Goal: Navigation & Orientation: Find specific page/section

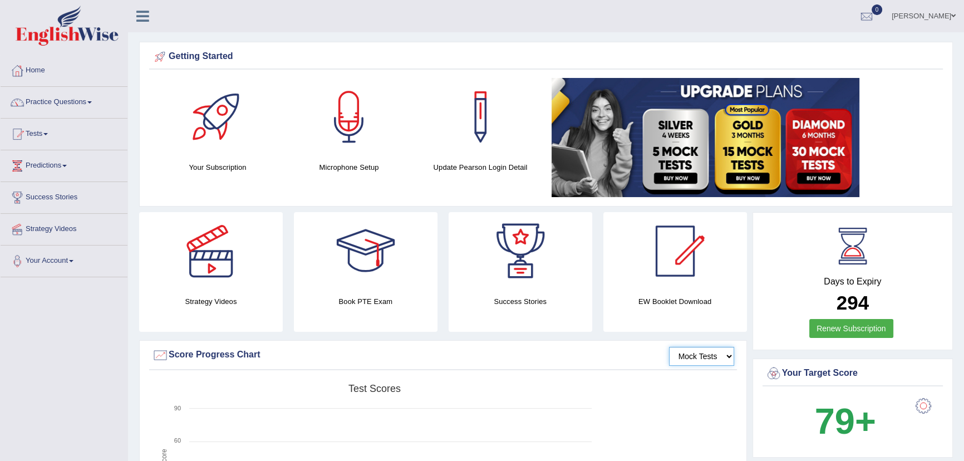
click at [688, 357] on select "Mock Tests" at bounding box center [701, 356] width 65 height 19
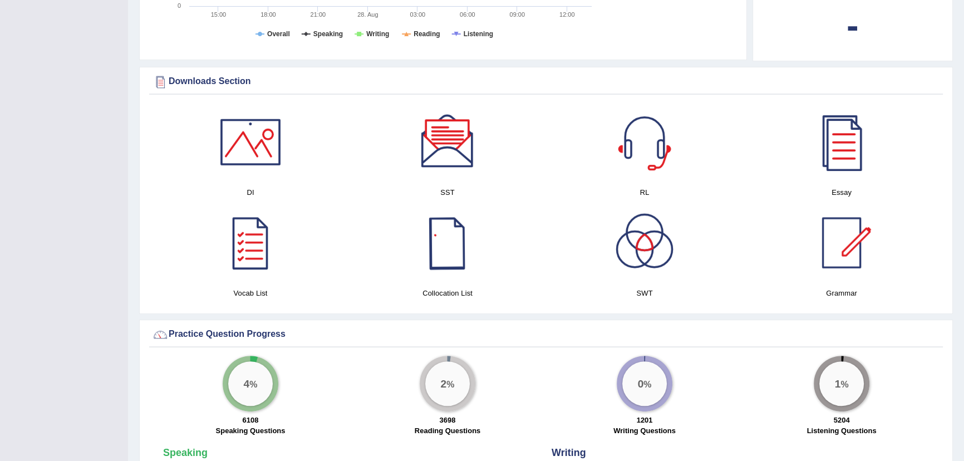
scroll to position [506, 0]
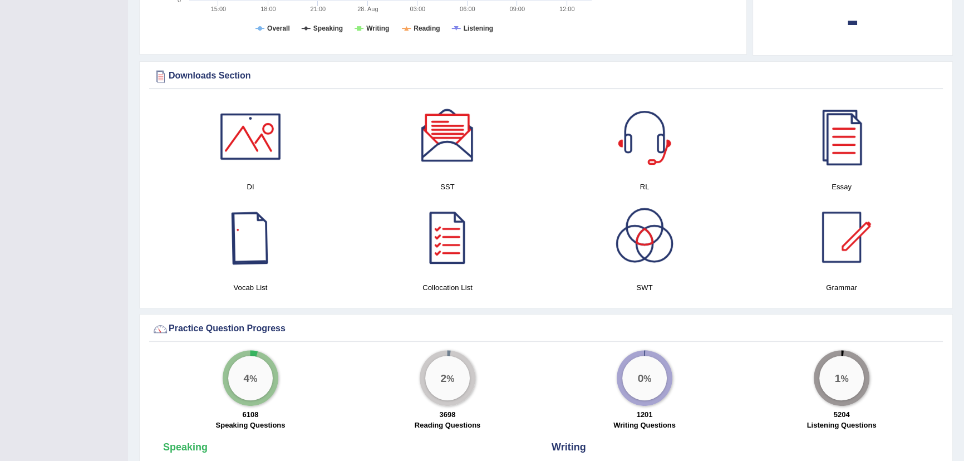
click at [251, 245] on div at bounding box center [251, 237] width 78 height 78
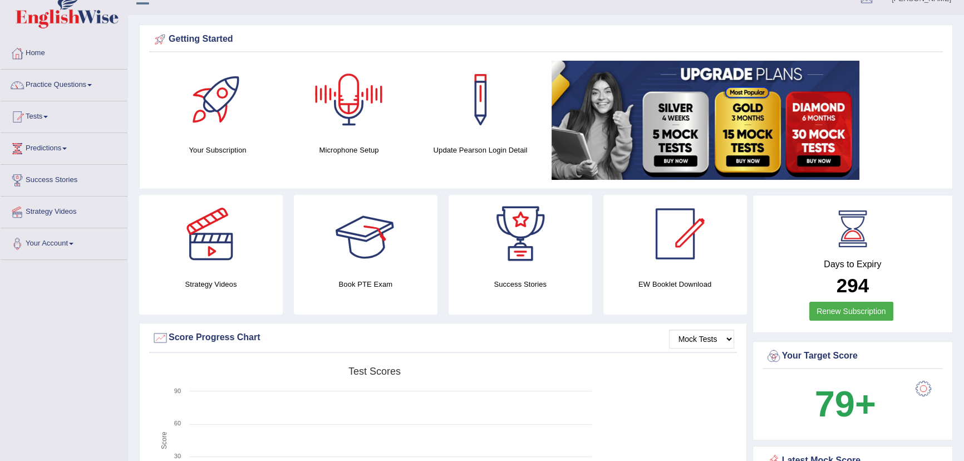
scroll to position [0, 0]
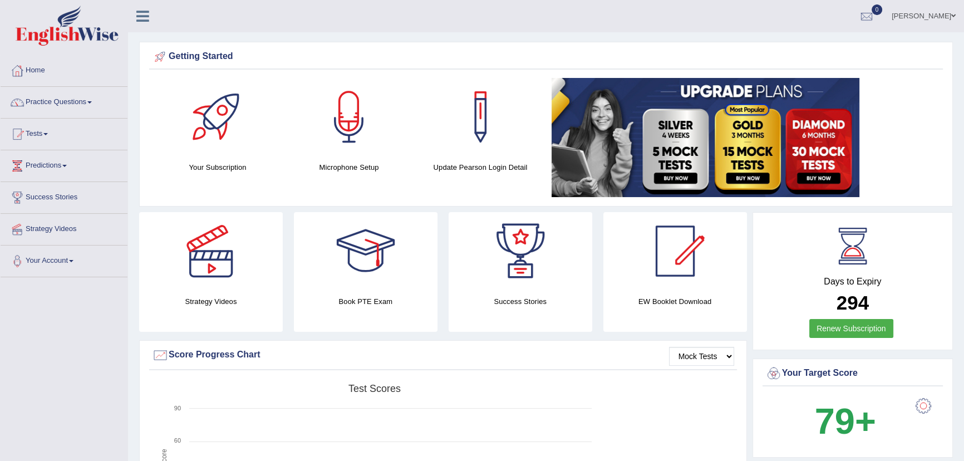
click at [483, 154] on div at bounding box center [481, 117] width 78 height 78
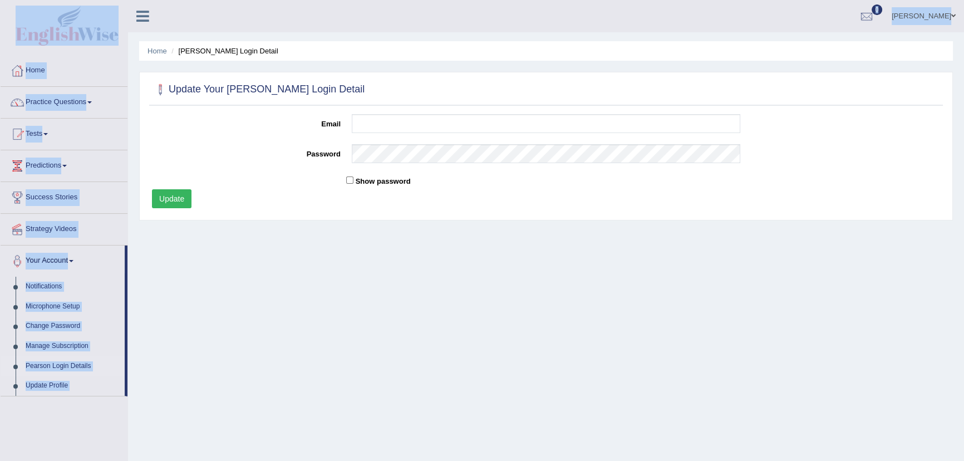
drag, startPoint x: 37, startPoint y: -3, endPoint x: 77, endPoint y: -18, distance: 42.8
click at [77, 0] on html "Toggle navigation Home Practice Questions Speaking Practice Read Aloud Repeat S…" at bounding box center [482, 230] width 964 height 461
click at [35, 68] on link "Home" at bounding box center [64, 69] width 127 height 28
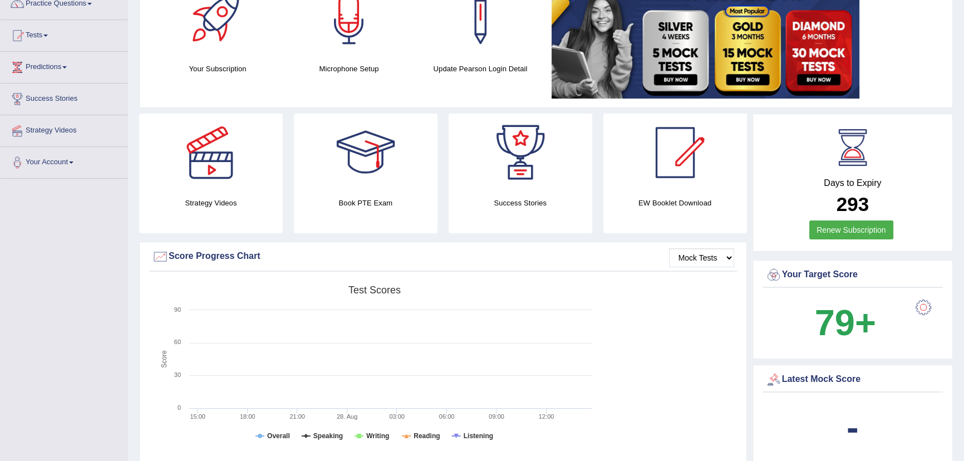
scroll to position [50, 0]
